Goal: Task Accomplishment & Management: Use online tool/utility

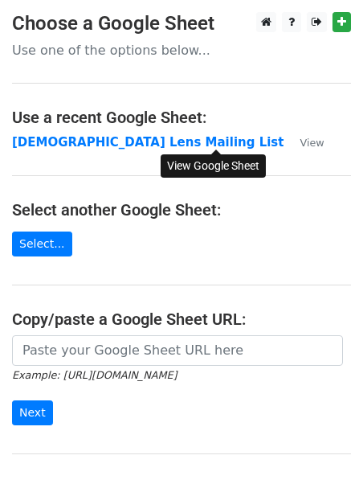
click at [300, 141] on small "View" at bounding box center [312, 143] width 24 height 12
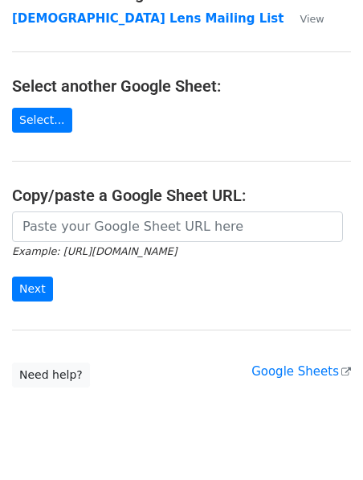
scroll to position [159, 0]
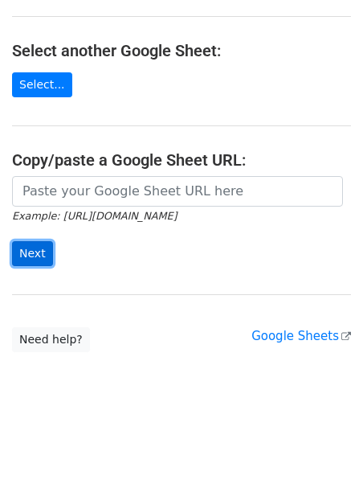
click at [29, 259] on input "Next" at bounding box center [32, 253] width 41 height 25
click at [140, 289] on main "Choose a Google Sheet Use one of the options below... Use a recent Google Sheet…" at bounding box center [181, 102] width 363 height 499
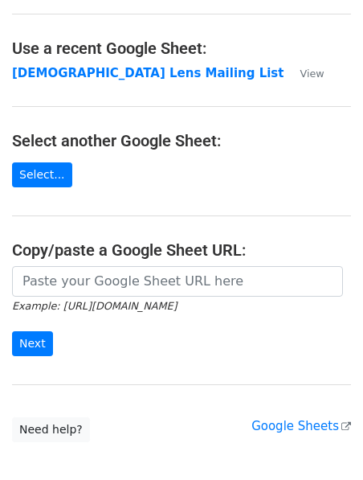
scroll to position [64, 0]
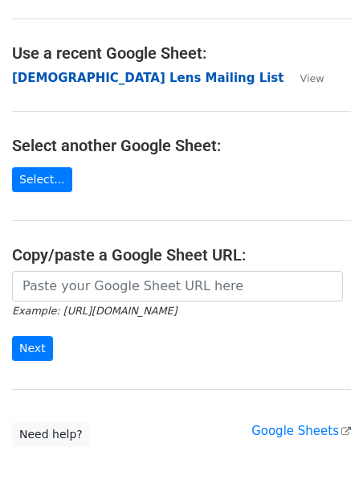
click at [93, 78] on strong "[DEMOGRAPHIC_DATA] Lens Mailing List" at bounding box center [148, 78] width 272 height 14
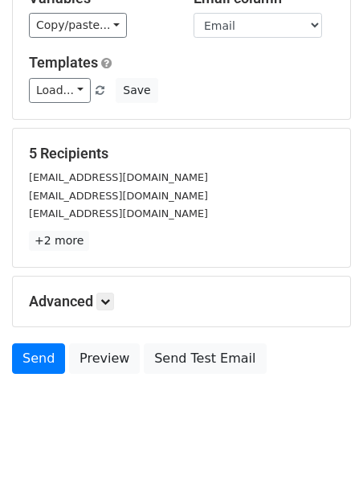
scroll to position [209, 0]
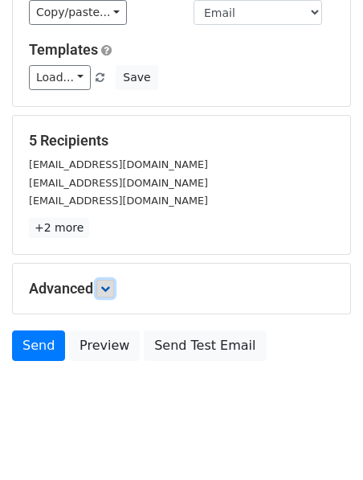
click at [106, 284] on icon at bounding box center [105, 289] width 10 height 10
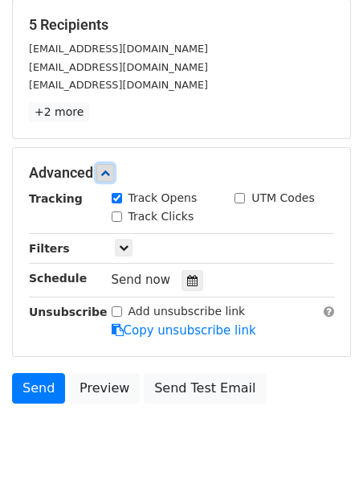
scroll to position [366, 0]
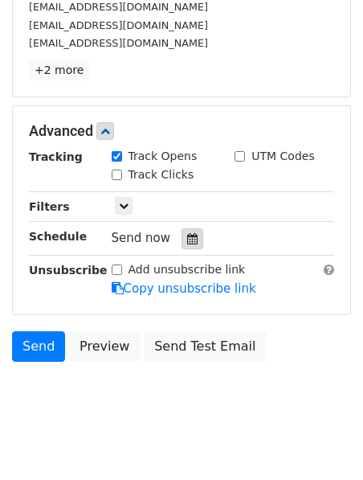
click at [187, 233] on icon at bounding box center [192, 238] width 10 height 11
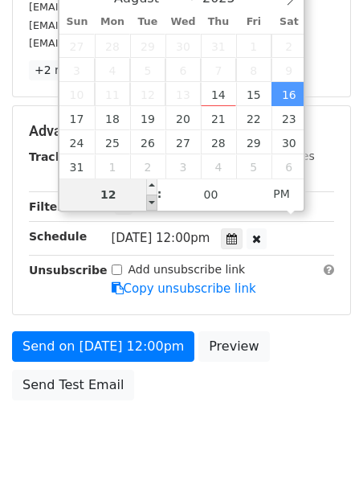
type input "[DATE] 11:00"
type input "11"
click at [151, 207] on span at bounding box center [151, 202] width 11 height 16
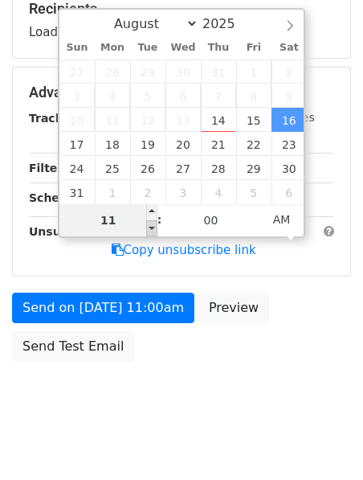
type input "[DATE] 12:00"
type input "12"
click at [151, 207] on span at bounding box center [151, 212] width 11 height 16
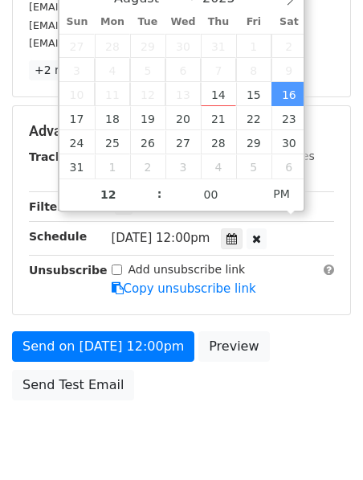
click at [159, 202] on span ":" at bounding box center [160, 194] width 5 height 32
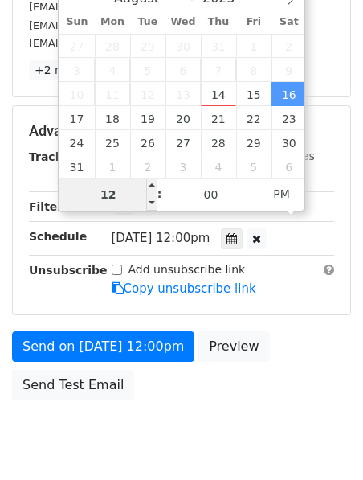
click at [115, 195] on input "12" at bounding box center [108, 194] width 98 height 32
click at [284, 194] on span "PM" at bounding box center [282, 194] width 44 height 32
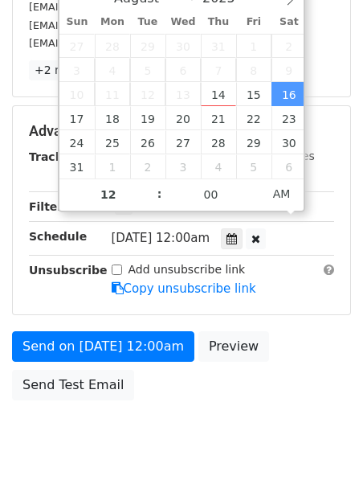
click at [148, 228] on div "[DATE]-08-16 00:00" at bounding box center [206, 238] width 189 height 22
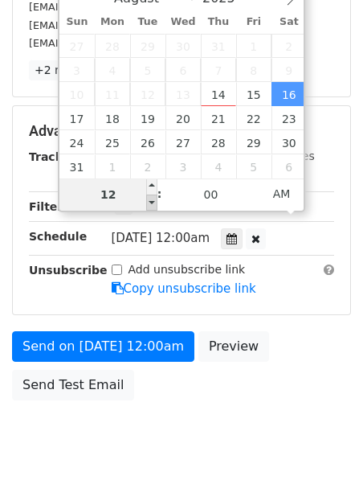
type input "[DATE] 23:00"
type input "11"
click at [152, 198] on span at bounding box center [151, 202] width 11 height 16
type input "[DATE] 22:00"
type input "10"
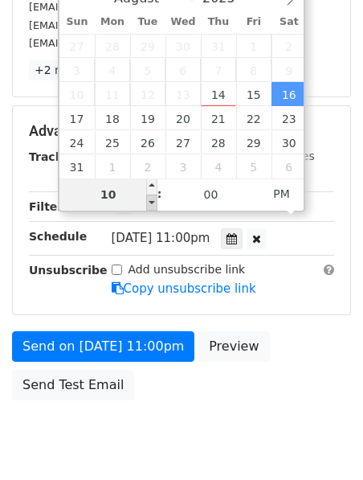
click at [152, 198] on span at bounding box center [151, 202] width 11 height 16
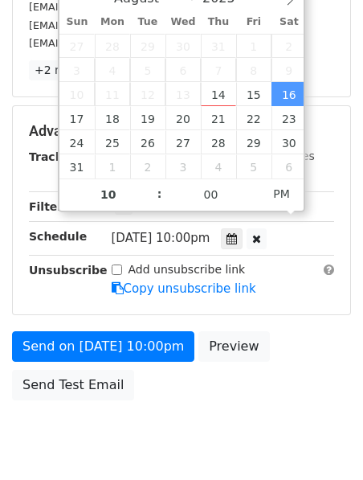
click at [313, 331] on div "Send on [DATE] 10:00pm Preview Send Test Email" at bounding box center [181, 369] width 363 height 77
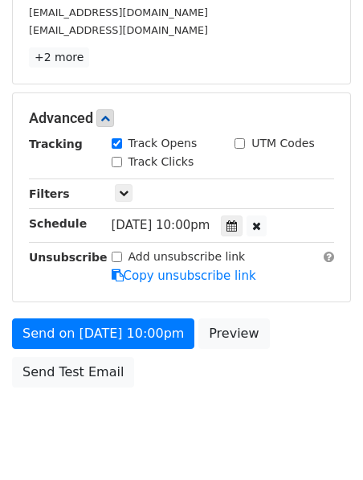
scroll to position [405, 0]
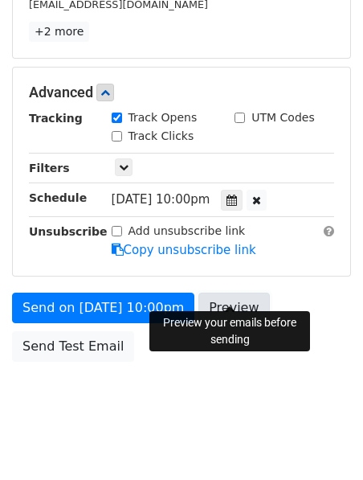
click at [235, 293] on link "Preview" at bounding box center [233, 308] width 71 height 31
click at [235, 421] on html "New Campaign Daily emails left: 50 Google Sheet: [DEMOGRAPHIC_DATA] Lens Mailin…" at bounding box center [181, 46] width 363 height 903
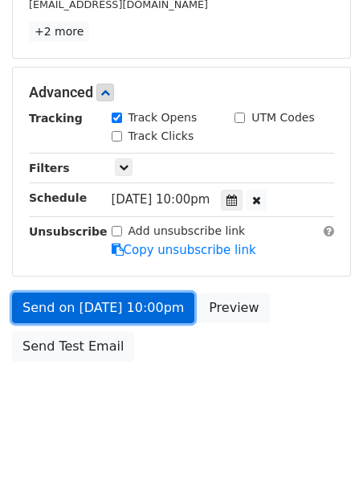
click at [96, 293] on link "Send on [DATE] 10:00pm" at bounding box center [103, 308] width 182 height 31
